Goal: Task Accomplishment & Management: Manage account settings

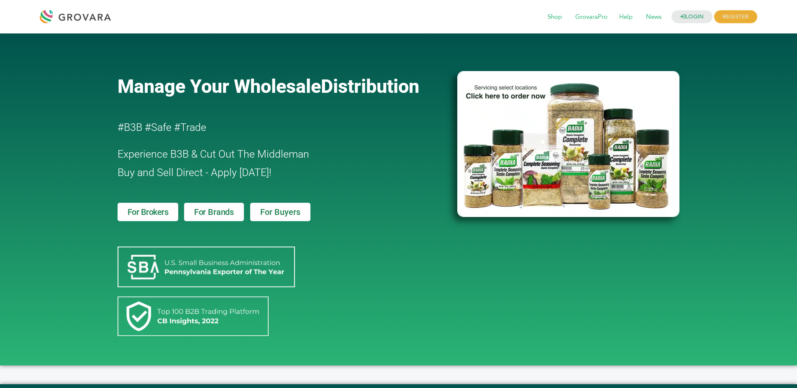
click at [678, 5] on div "LOGIN REGISTER I'm a Buyer I'm a Brand Shop GrovaraPro Help News" at bounding box center [398, 16] width 797 height 33
click at [680, 15] on icon at bounding box center [682, 16] width 5 height 5
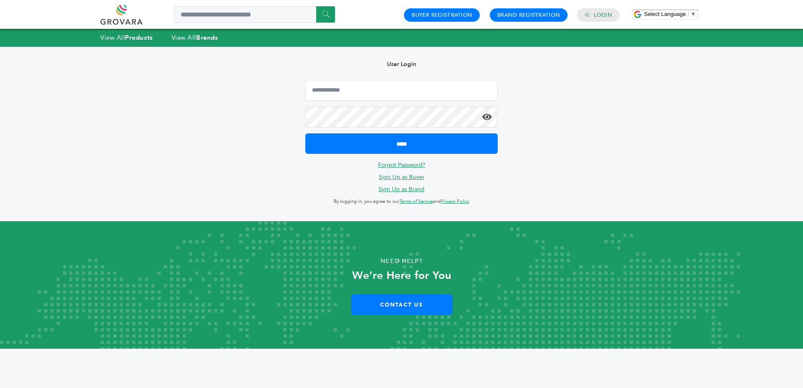
click at [364, 79] on div "User Login ***** Forgot Password? Sign Up as Buyer Sign Up as Brand By logging …" at bounding box center [401, 134] width 217 height 174
click at [371, 89] on input "Email Address" at bounding box center [401, 90] width 192 height 21
type input "**********"
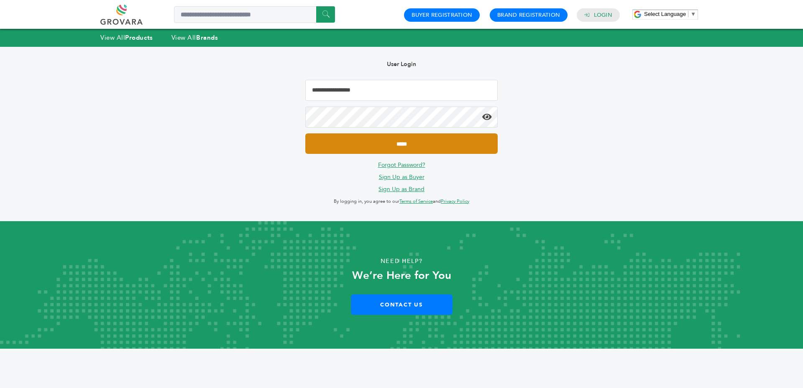
click at [375, 137] on input "*****" at bounding box center [401, 143] width 192 height 20
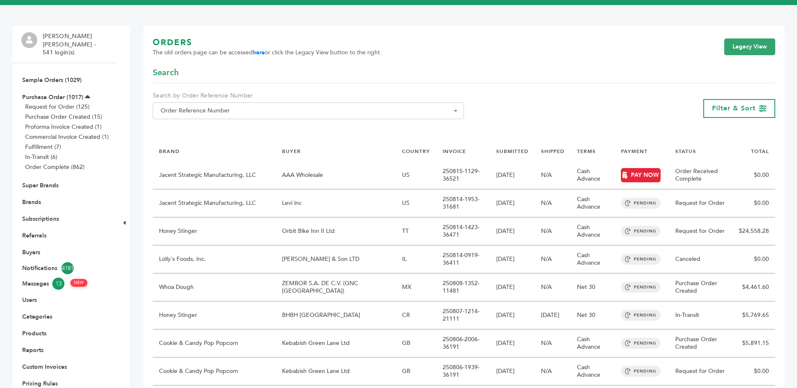
scroll to position [48, 0]
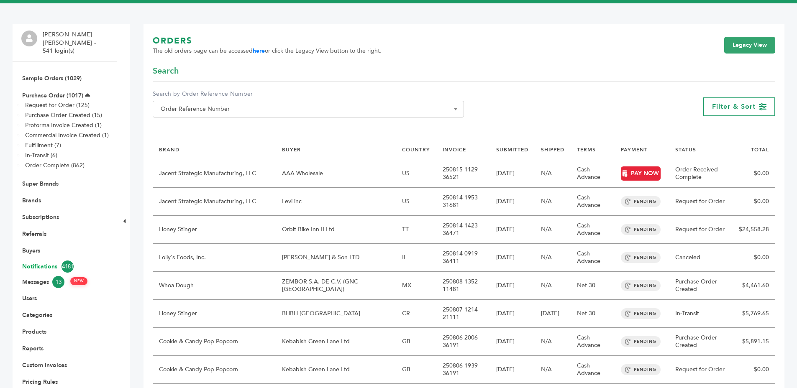
click at [29, 261] on link "Notifications 4181" at bounding box center [64, 267] width 85 height 12
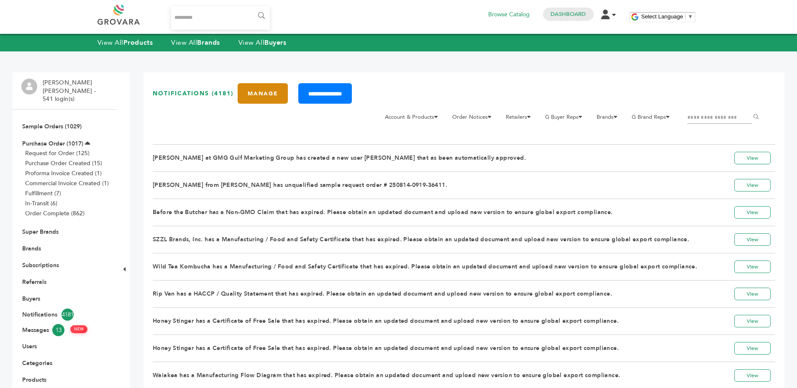
click at [252, 97] on link "Manage" at bounding box center [263, 93] width 50 height 20
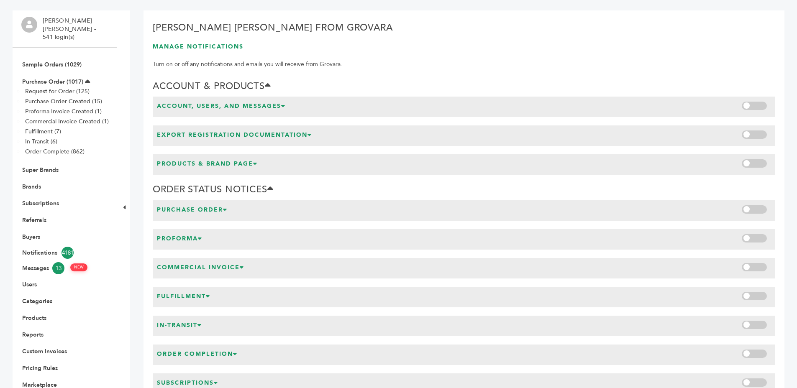
scroll to position [62, 0]
click at [275, 105] on h3 "Account, Users, and Messages" at bounding box center [221, 107] width 129 height 11
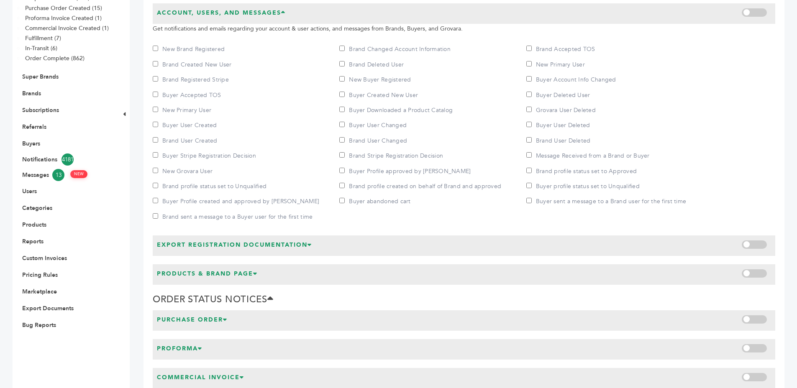
scroll to position [156, 0]
click at [312, 243] on icon at bounding box center [309, 244] width 5 height 6
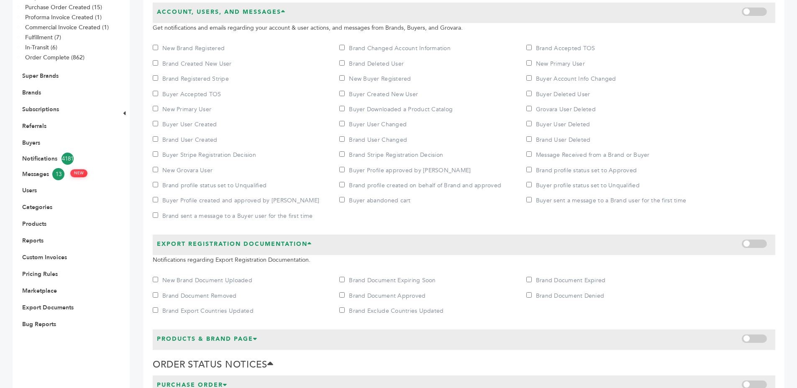
scroll to position [358, 0]
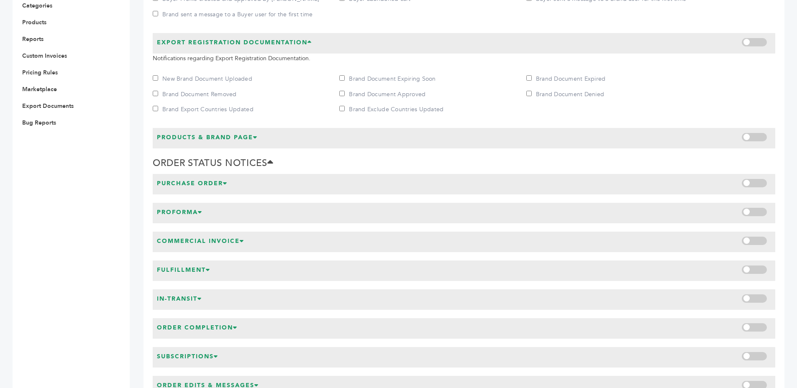
click at [249, 139] on h3 "Products & Brand Page" at bounding box center [207, 138] width 101 height 11
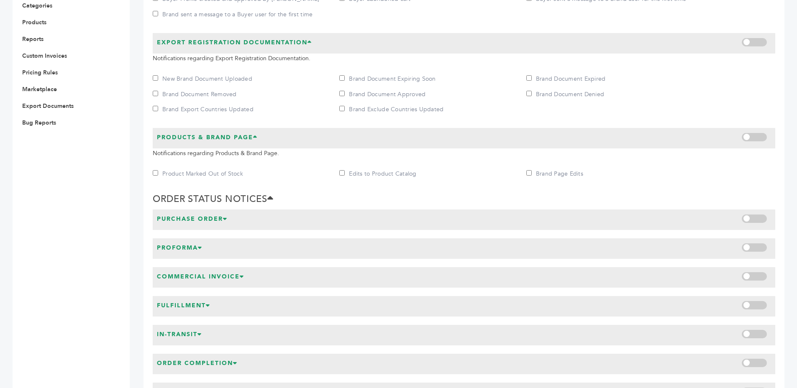
scroll to position [407, 0]
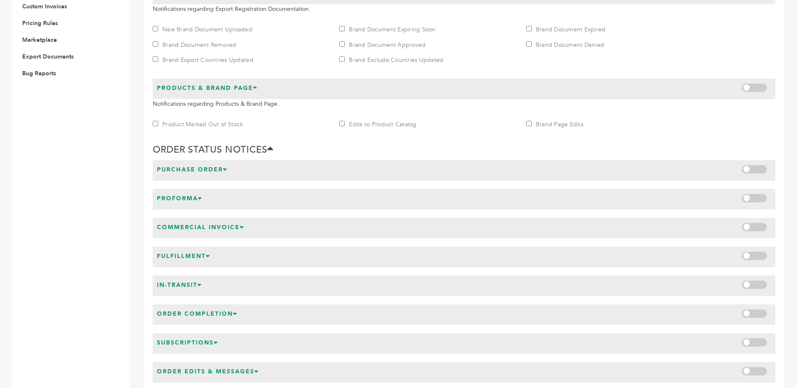
click at [225, 166] on icon at bounding box center [225, 169] width 5 height 6
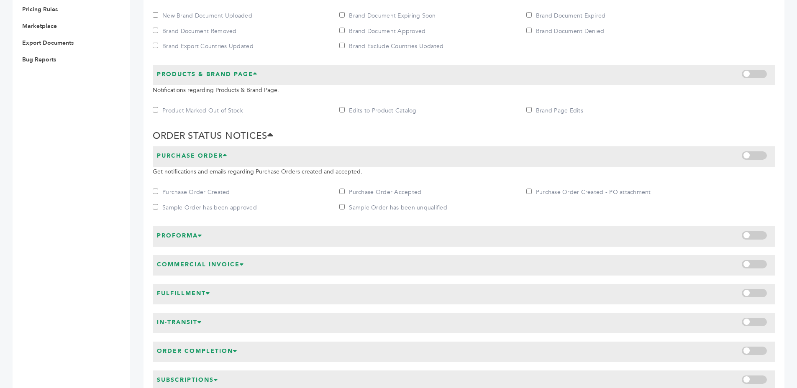
scroll to position [513, 0]
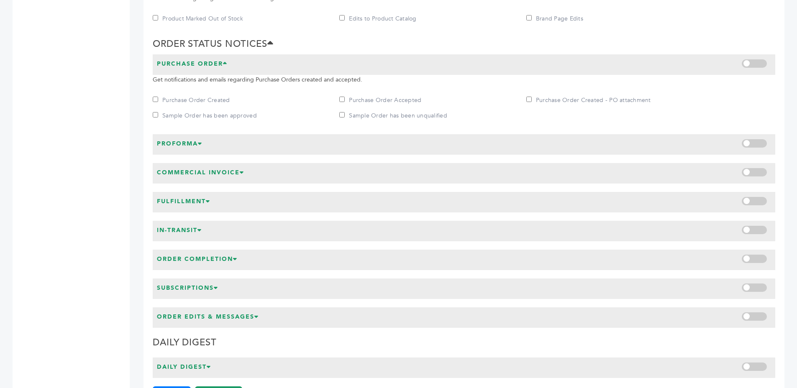
drag, startPoint x: 196, startPoint y: 146, endPoint x: 220, endPoint y: 141, distance: 23.9
click at [197, 146] on h3 "Proforma" at bounding box center [180, 145] width 46 height 11
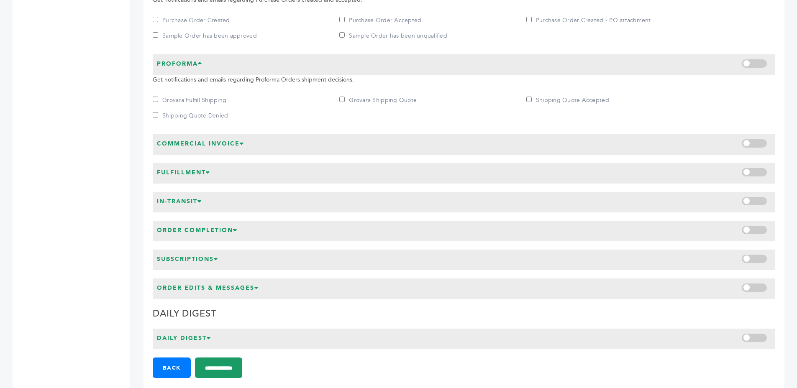
scroll to position [606, 0]
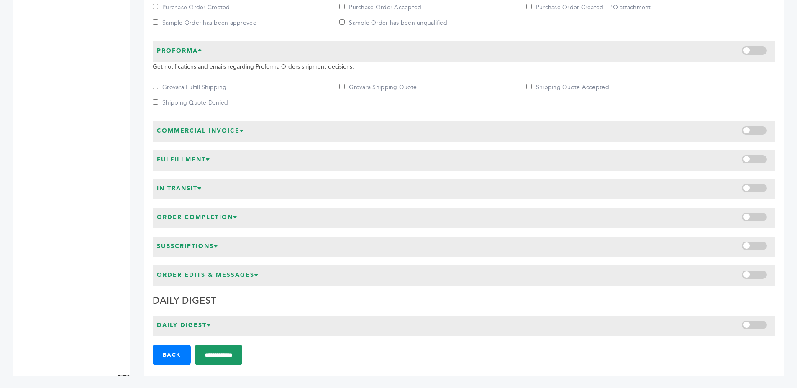
click at [228, 135] on h3 "Commercial Invoice" at bounding box center [200, 132] width 87 height 11
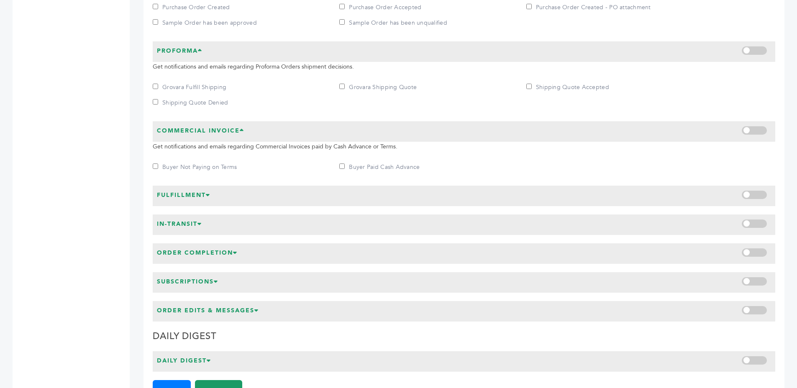
click at [206, 194] on h3 "Fulfillment" at bounding box center [184, 196] width 54 height 11
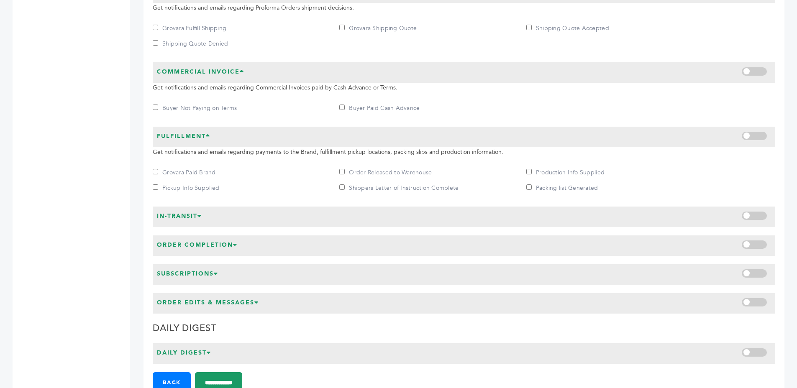
scroll to position [666, 0]
click at [207, 219] on div "In-Transit" at bounding box center [464, 215] width 622 height 20
click at [202, 215] on icon at bounding box center [199, 214] width 5 height 6
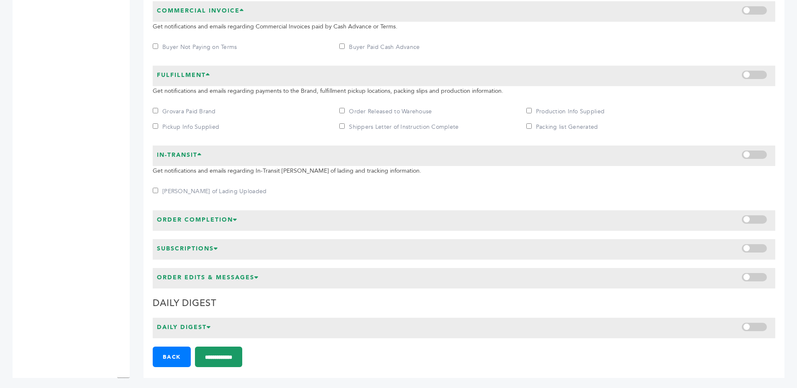
scroll to position [728, 0]
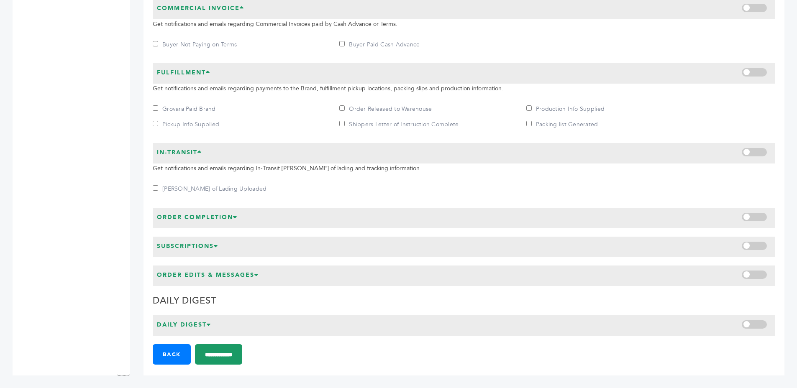
click at [234, 214] on icon at bounding box center [235, 217] width 5 height 6
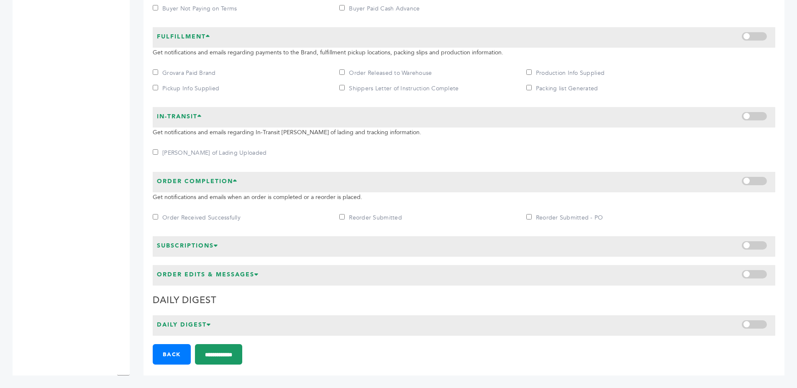
drag, startPoint x: 212, startPoint y: 243, endPoint x: 270, endPoint y: 239, distance: 58.3
click at [213, 243] on h3 "Subscriptions" at bounding box center [187, 247] width 61 height 11
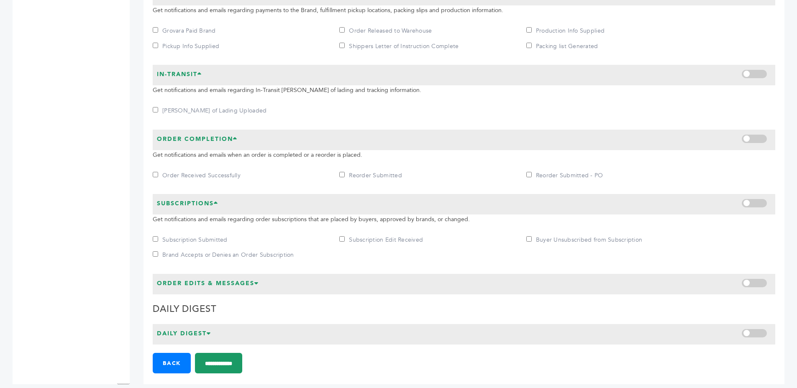
scroll to position [811, 0]
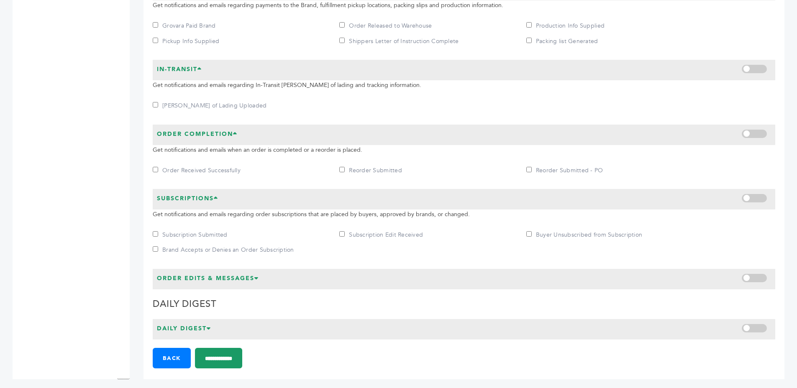
click at [227, 280] on h3 "Order Edits & Messages" at bounding box center [208, 279] width 102 height 11
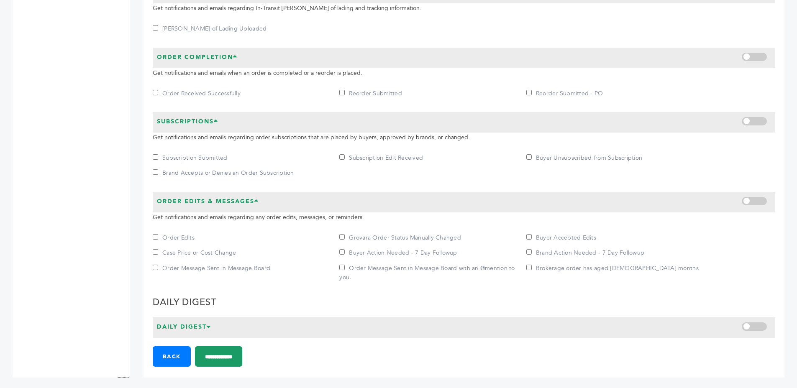
scroll to position [890, 0]
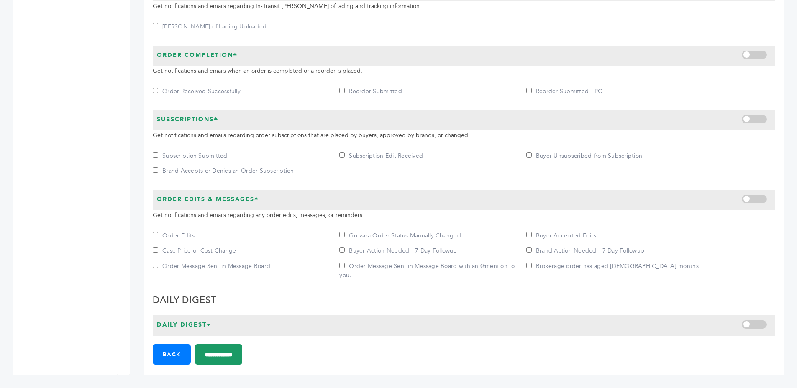
click at [211, 321] on h3 "Daily Digest" at bounding box center [184, 326] width 54 height 11
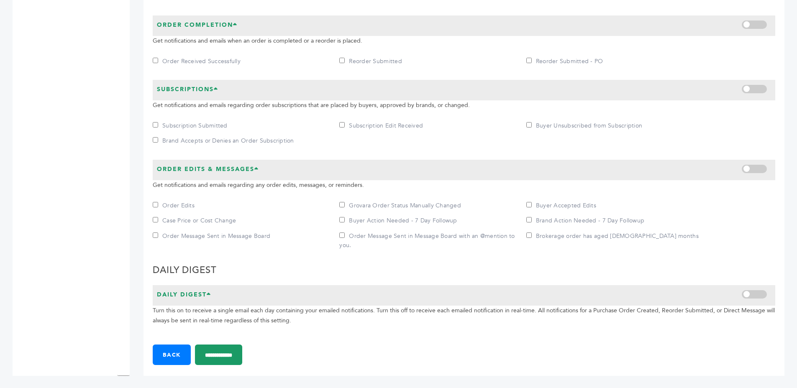
scroll to position [921, 0]
click at [356, 307] on p "Turn this on to receive a single email each day containing your emailed notific…" at bounding box center [464, 315] width 622 height 20
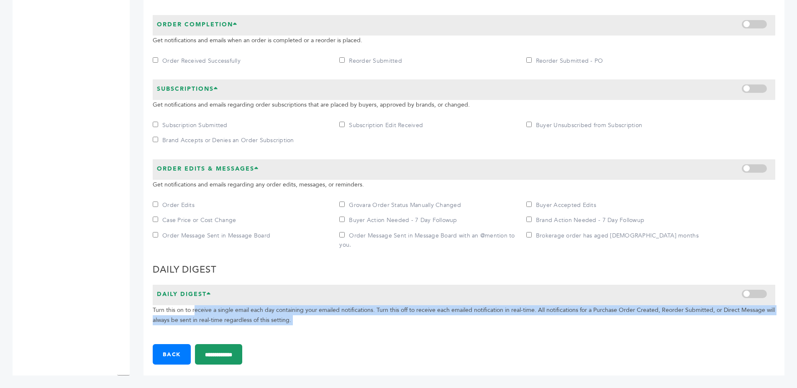
click at [355, 307] on p "Turn this on to receive a single email each day containing your emailed notific…" at bounding box center [464, 315] width 622 height 20
click at [474, 310] on p "Turn this on to receive a single email each day containing your emailed notific…" at bounding box center [464, 315] width 622 height 20
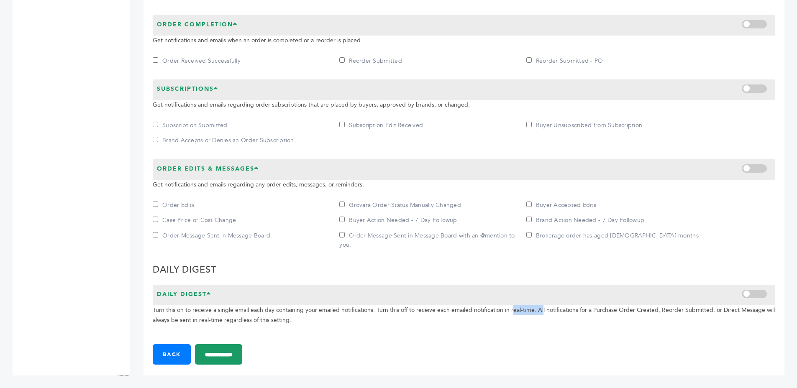
click at [474, 310] on p "Turn this on to receive a single email each day containing your emailed notific…" at bounding box center [464, 315] width 622 height 20
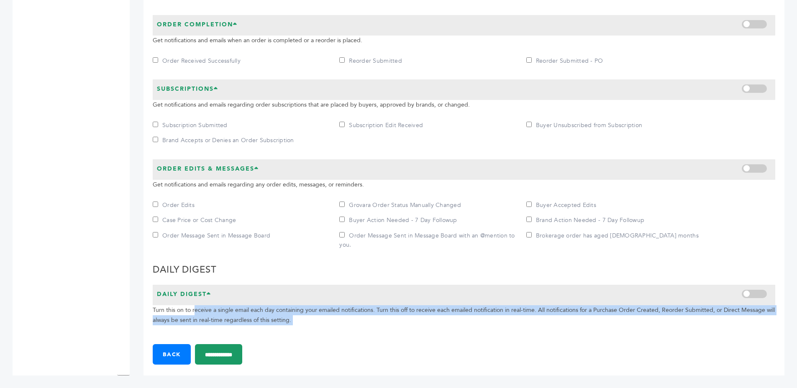
click at [474, 310] on p "Turn this on to receive a single email each day containing your emailed notific…" at bounding box center [464, 315] width 622 height 20
click at [500, 316] on p "Turn this on to receive a single email each day containing your emailed notific…" at bounding box center [464, 315] width 622 height 20
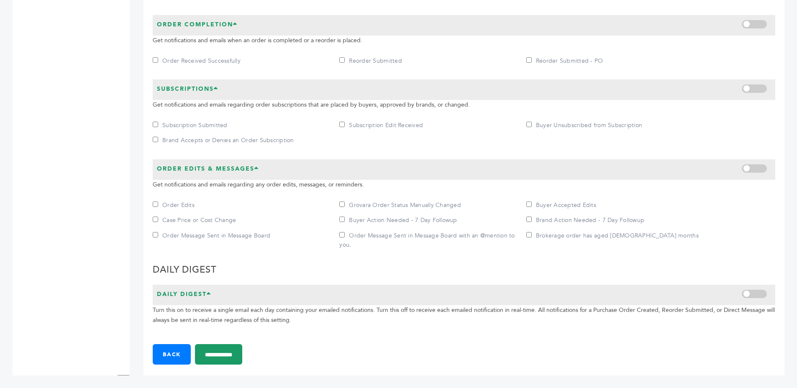
click at [500, 315] on p "Turn this on to receive a single email each day containing your emailed notific…" at bounding box center [464, 315] width 622 height 20
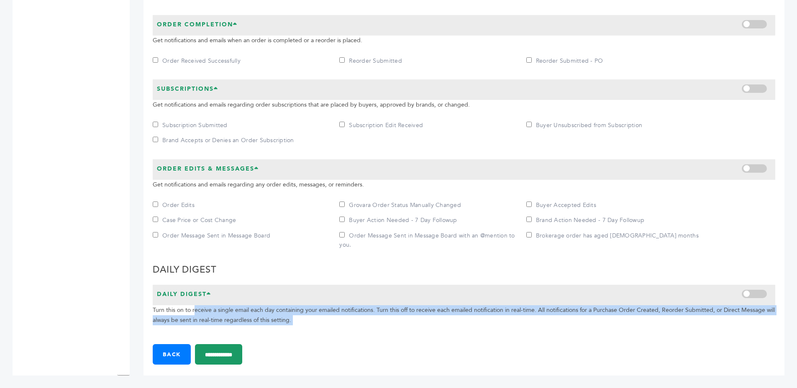
click at [500, 315] on p "Turn this on to receive a single email each day containing your emailed notific…" at bounding box center [464, 315] width 622 height 20
click at [438, 312] on p "Turn this on to receive a single email each day containing your emailed notific…" at bounding box center [464, 315] width 622 height 20
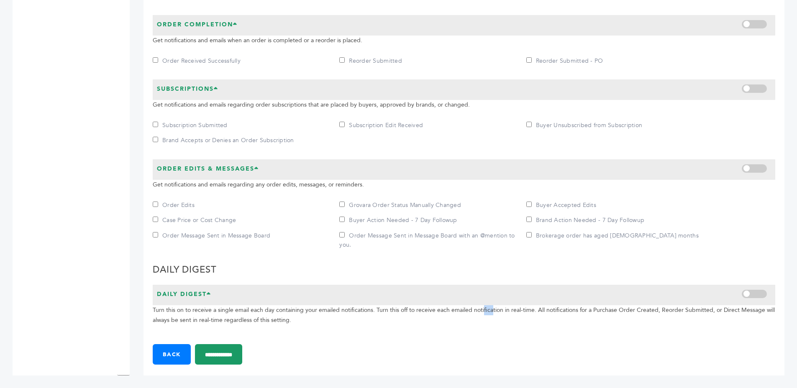
click at [438, 312] on p "Turn this on to receive a single email each day containing your emailed notific…" at bounding box center [464, 315] width 622 height 20
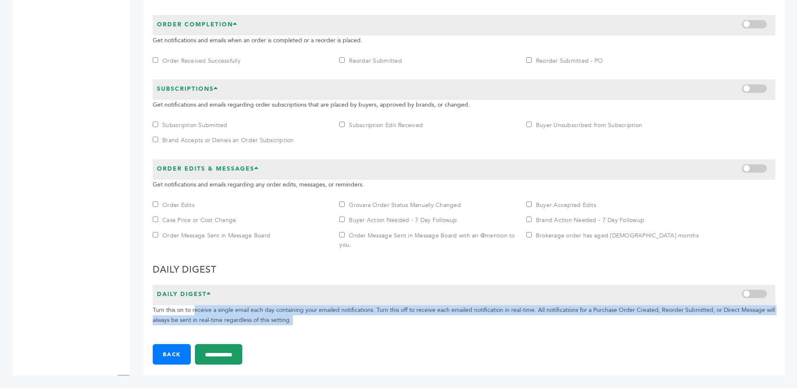
drag, startPoint x: 438, startPoint y: 312, endPoint x: 499, endPoint y: 311, distance: 61.5
click at [442, 312] on p "Turn this on to receive a single email each day containing your emailed notific…" at bounding box center [464, 315] width 622 height 20
click at [499, 311] on p "Turn this on to receive a single email each day containing your emailed notific…" at bounding box center [464, 315] width 622 height 20
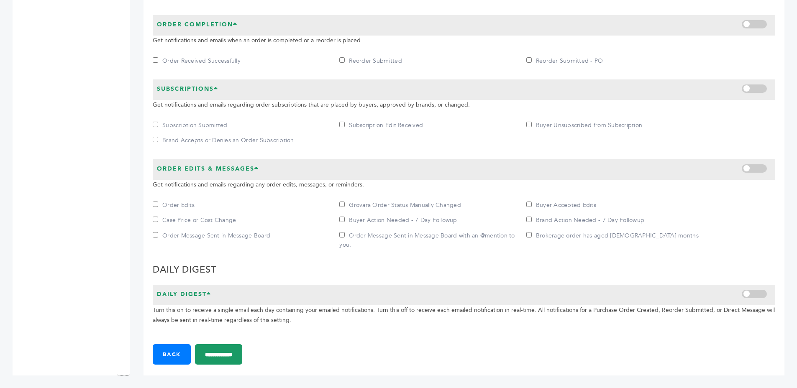
click at [499, 311] on p "Turn this on to receive a single email each day containing your emailed notific…" at bounding box center [464, 315] width 622 height 20
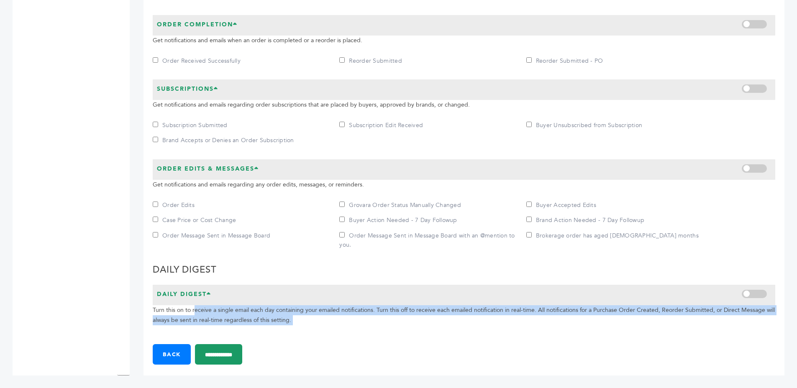
click at [499, 311] on p "Turn this on to receive a single email each day containing your emailed notific…" at bounding box center [464, 315] width 622 height 20
click at [469, 310] on p "Turn this on to receive a single email each day containing your emailed notific…" at bounding box center [464, 315] width 622 height 20
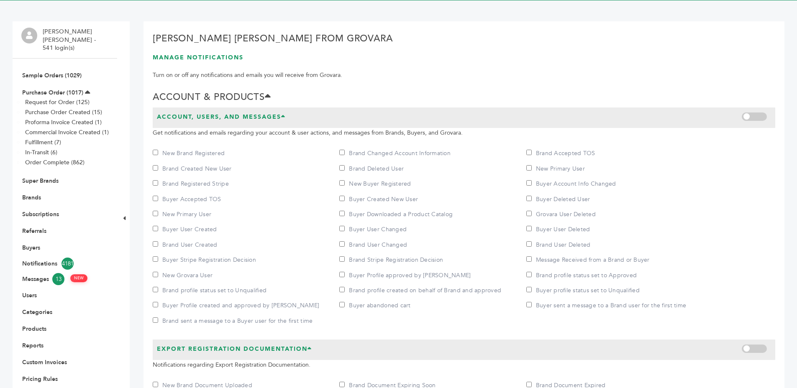
scroll to position [0, 0]
